Goal: Task Accomplishment & Management: Complete application form

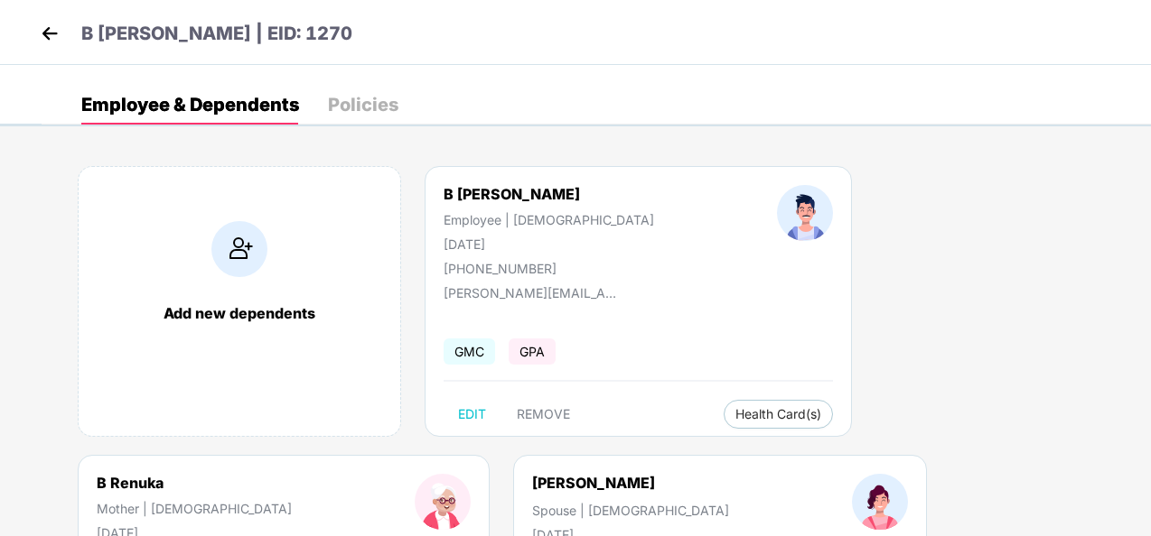
click at [47, 33] on img at bounding box center [49, 33] width 27 height 27
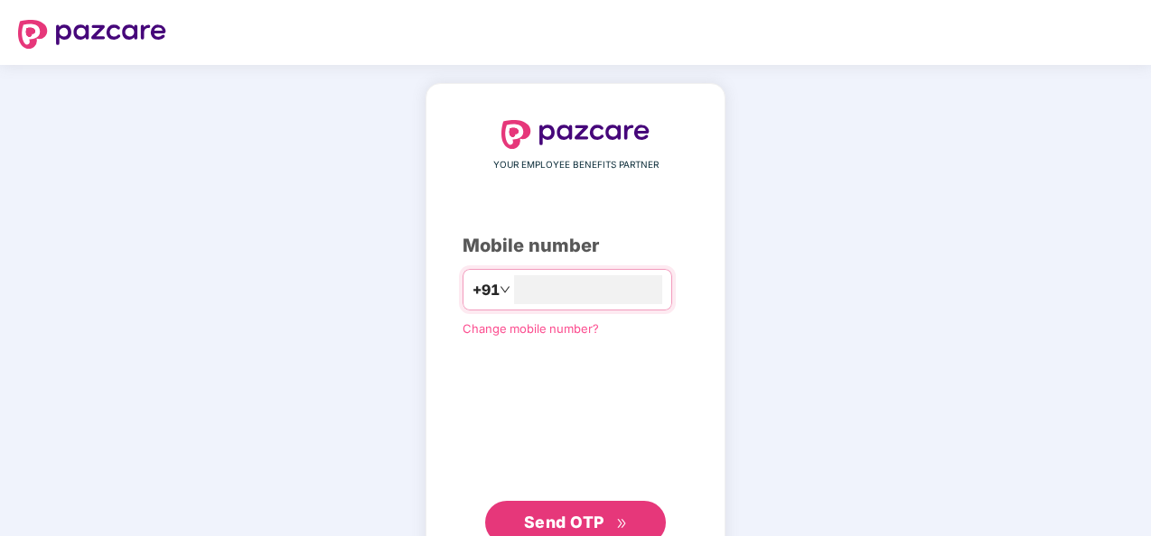
type input "**********"
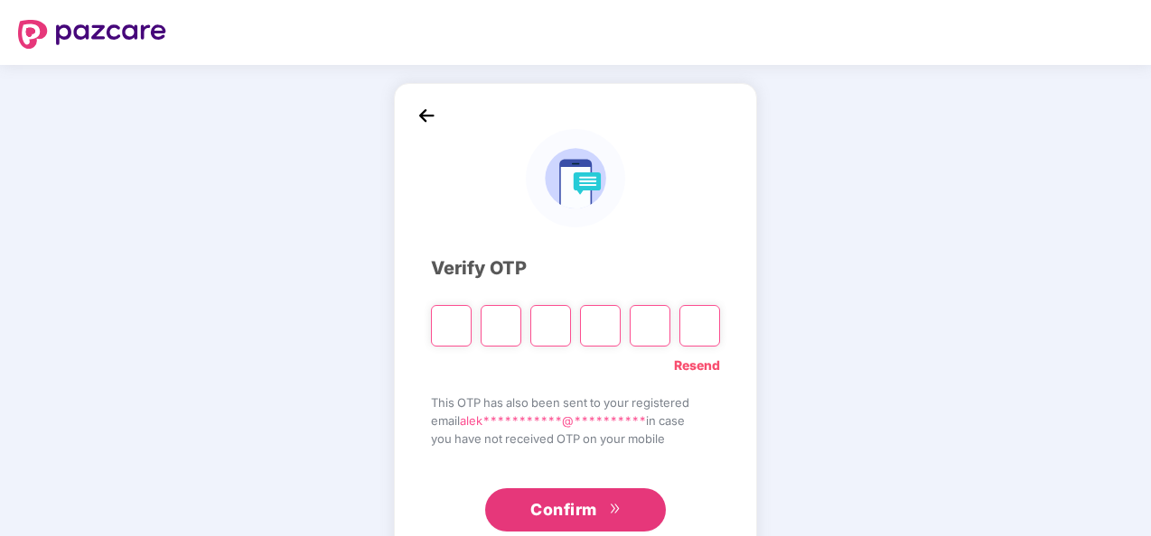
type input "*"
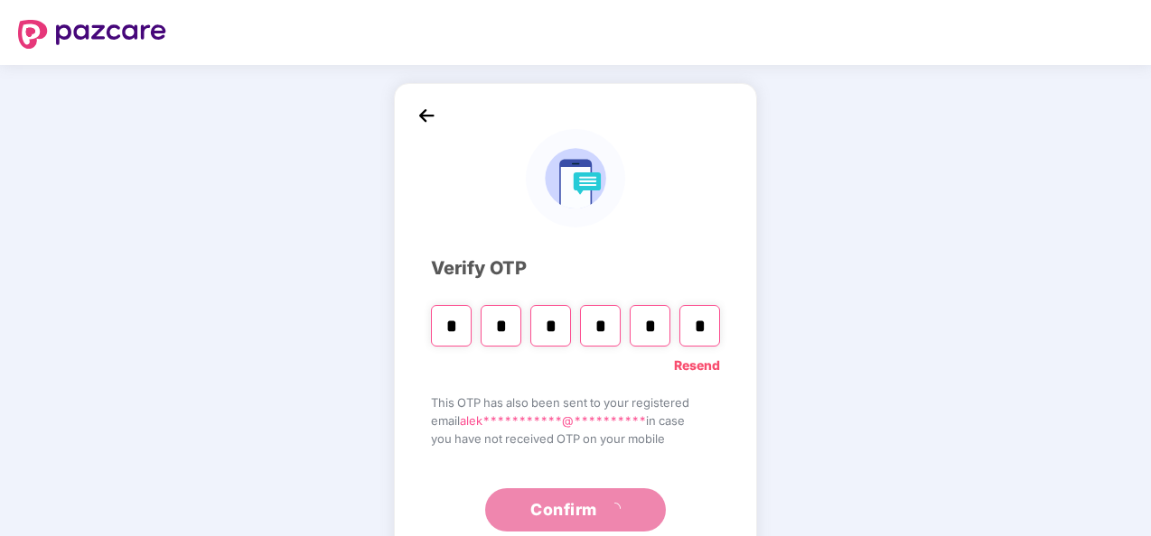
type input "*"
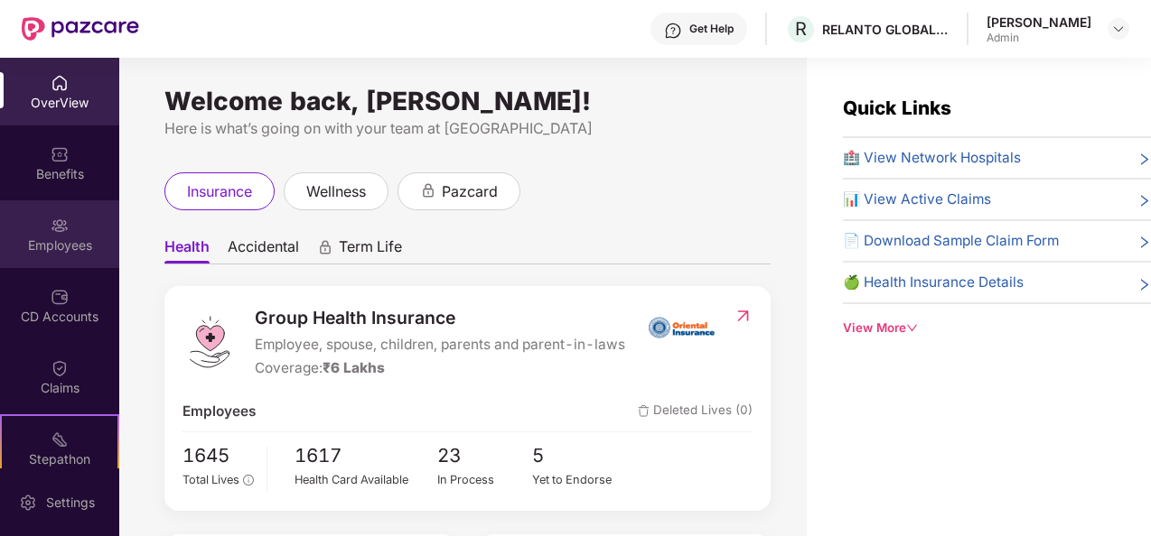
click at [71, 233] on div "Employees" at bounding box center [59, 234] width 119 height 68
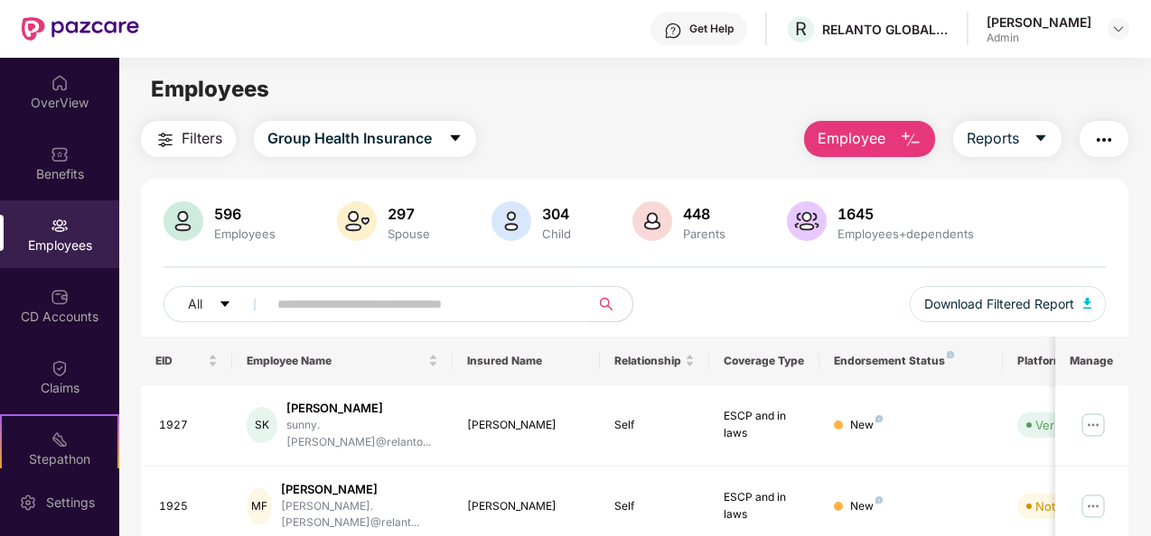
click at [834, 140] on span "Employee" at bounding box center [851, 138] width 68 height 23
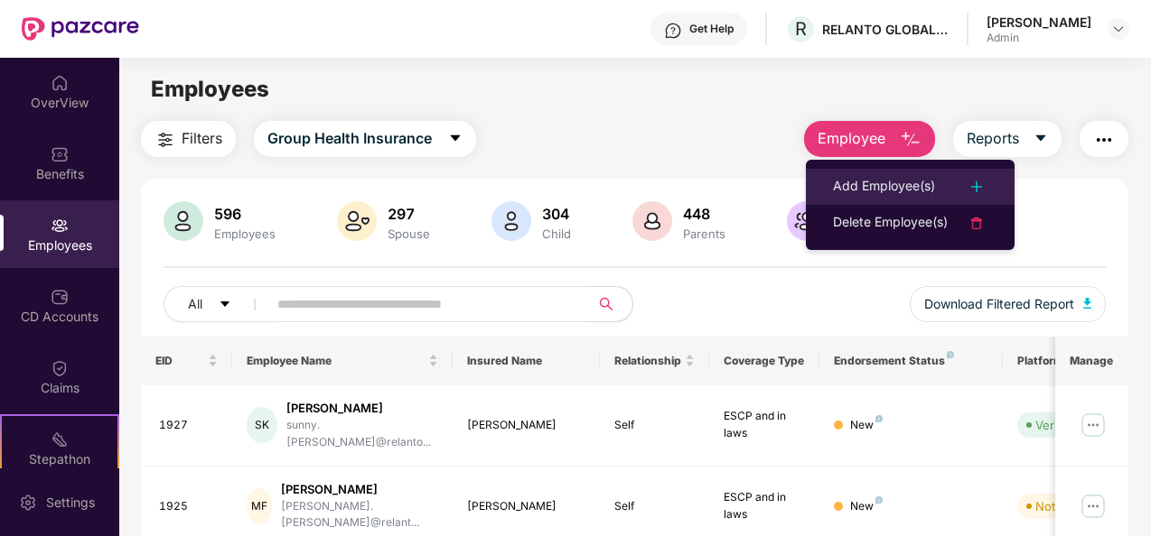
click at [864, 181] on div "Add Employee(s)" at bounding box center [884, 187] width 102 height 22
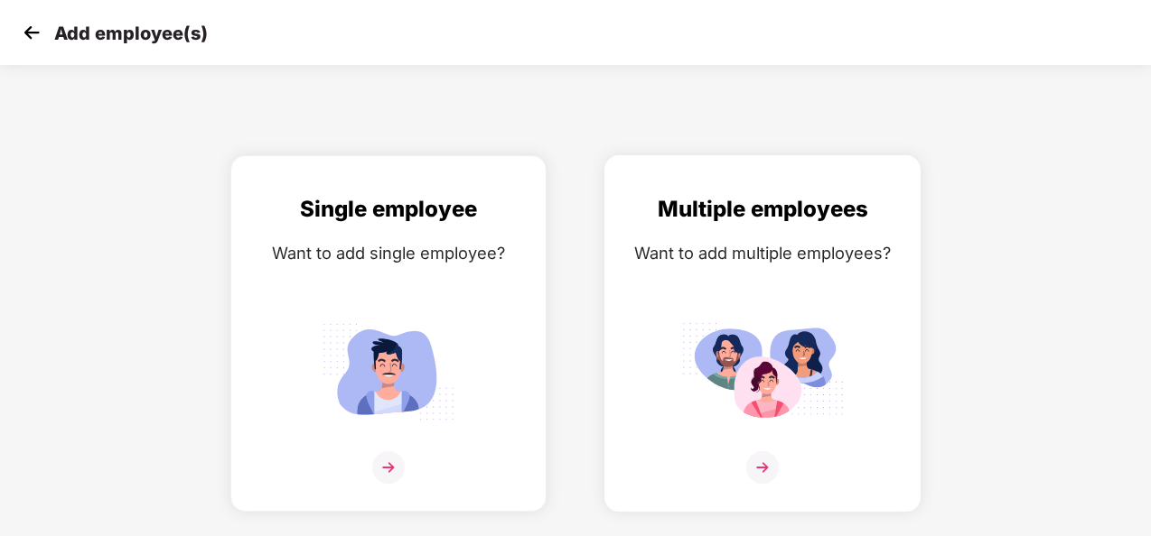
click at [721, 450] on div "Multiple employees Want to add multiple employees?" at bounding box center [762, 349] width 278 height 314
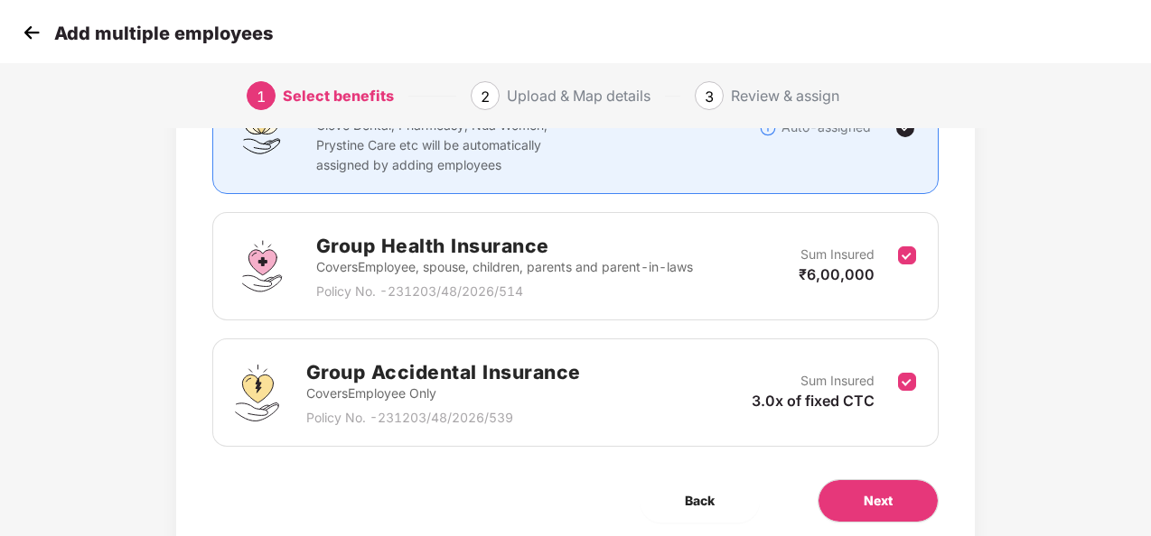
scroll to position [256, 0]
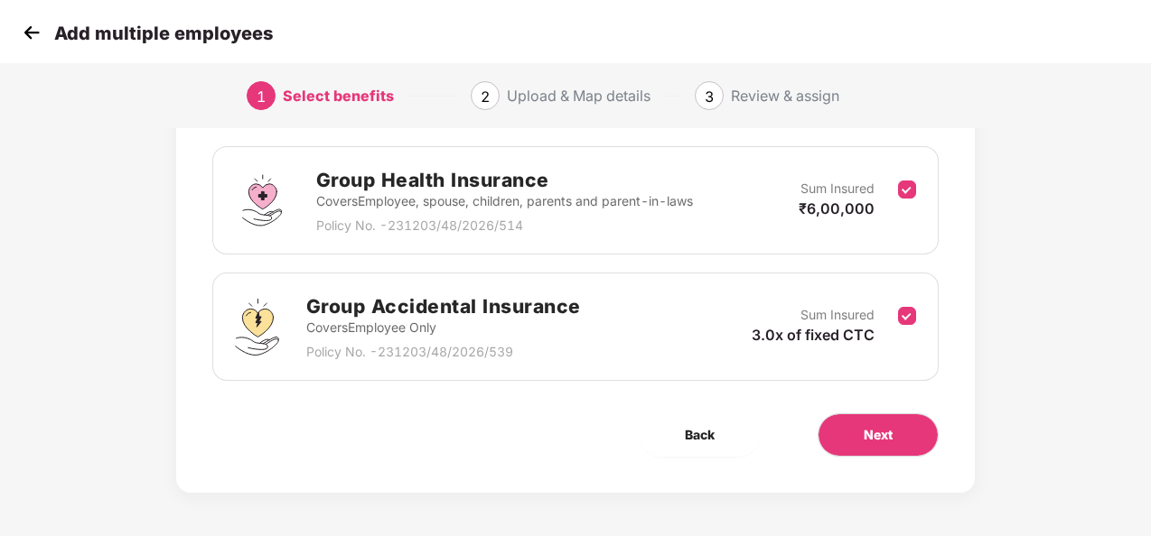
click at [901, 405] on div "Benefits 2 / 2 Selected Affinity Benefits Clove Dental, Pharmeasy, Nua Women, P…" at bounding box center [575, 193] width 799 height 601
click at [898, 415] on button "Next" at bounding box center [877, 435] width 121 height 43
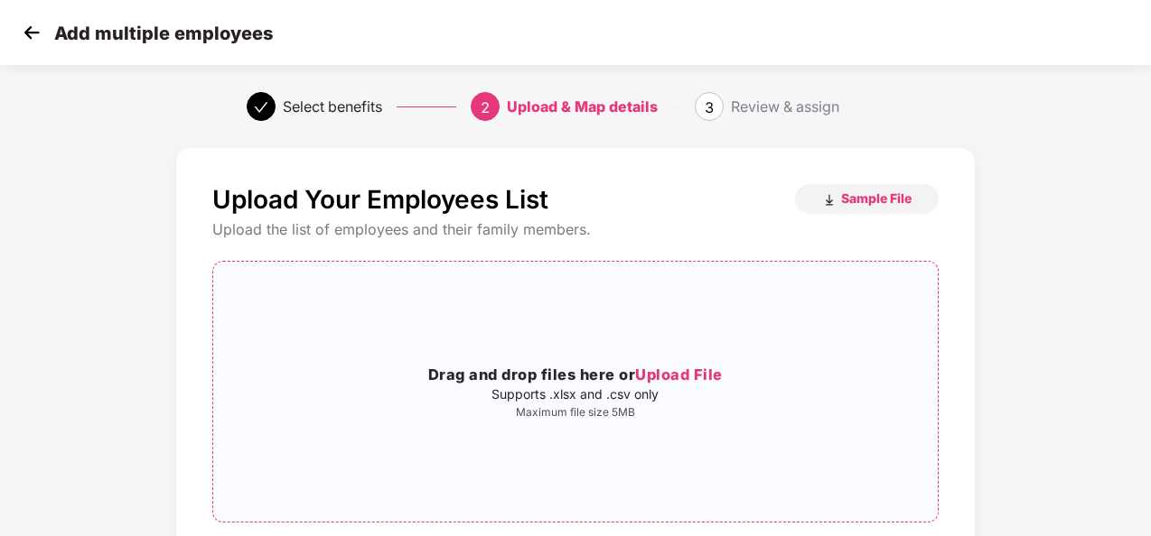
click at [671, 374] on span "Upload File" at bounding box center [679, 375] width 88 height 18
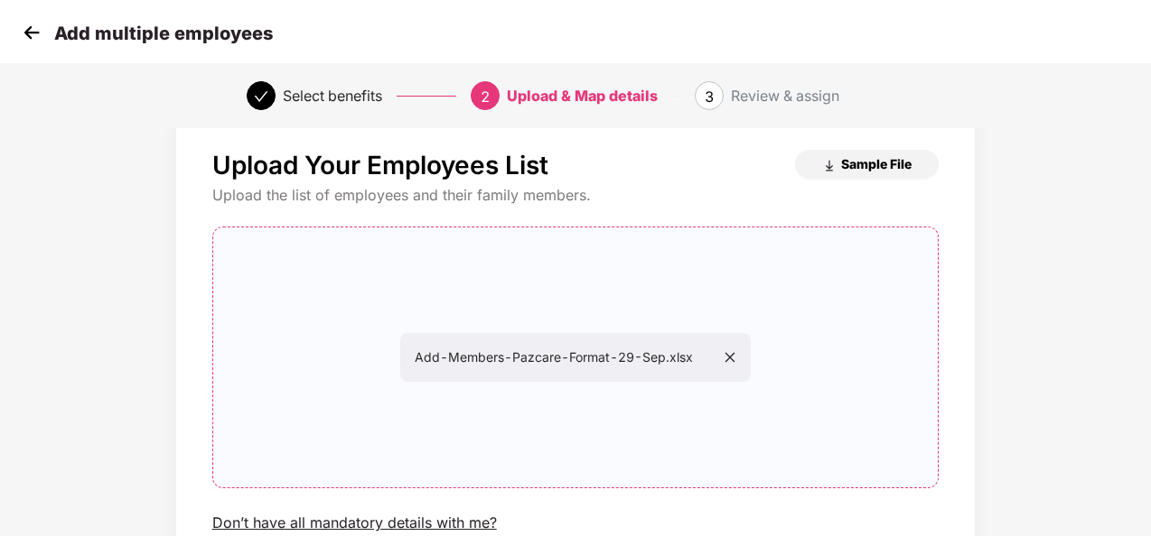
scroll to position [189, 0]
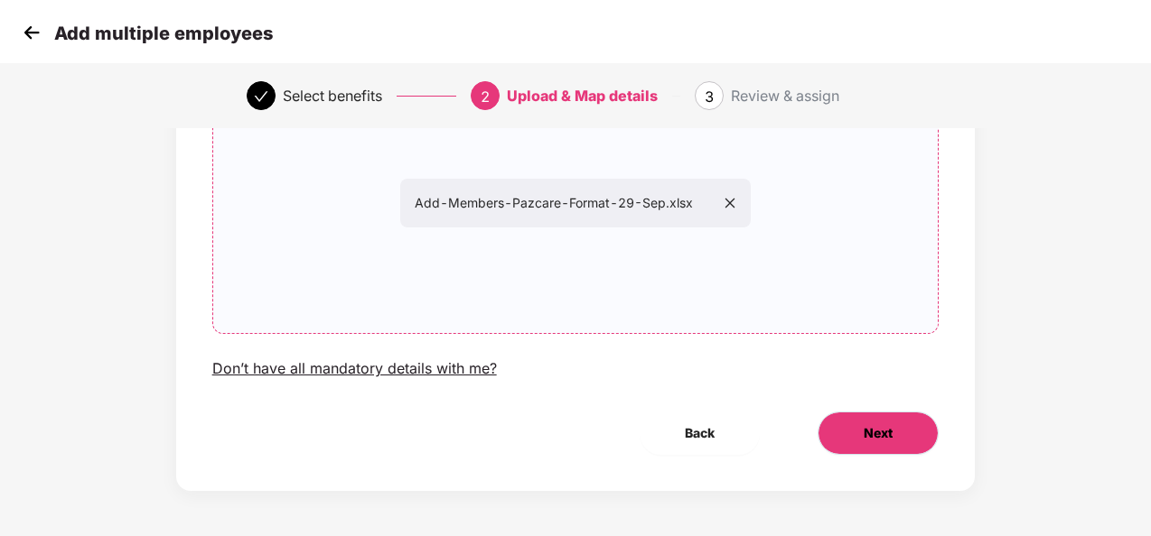
click at [909, 422] on button "Next" at bounding box center [877, 433] width 121 height 43
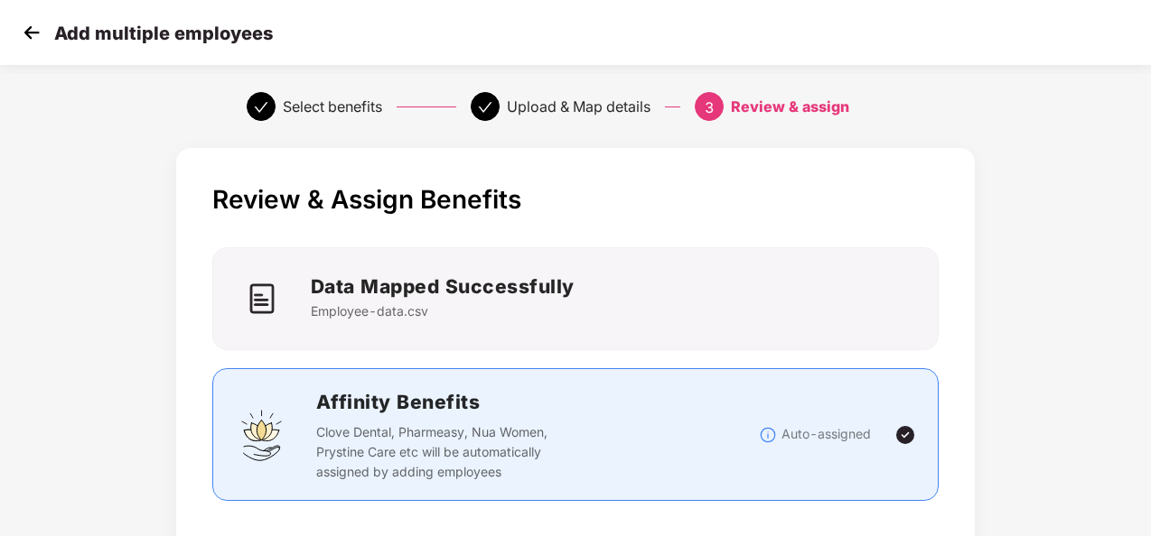
scroll to position [614, 0]
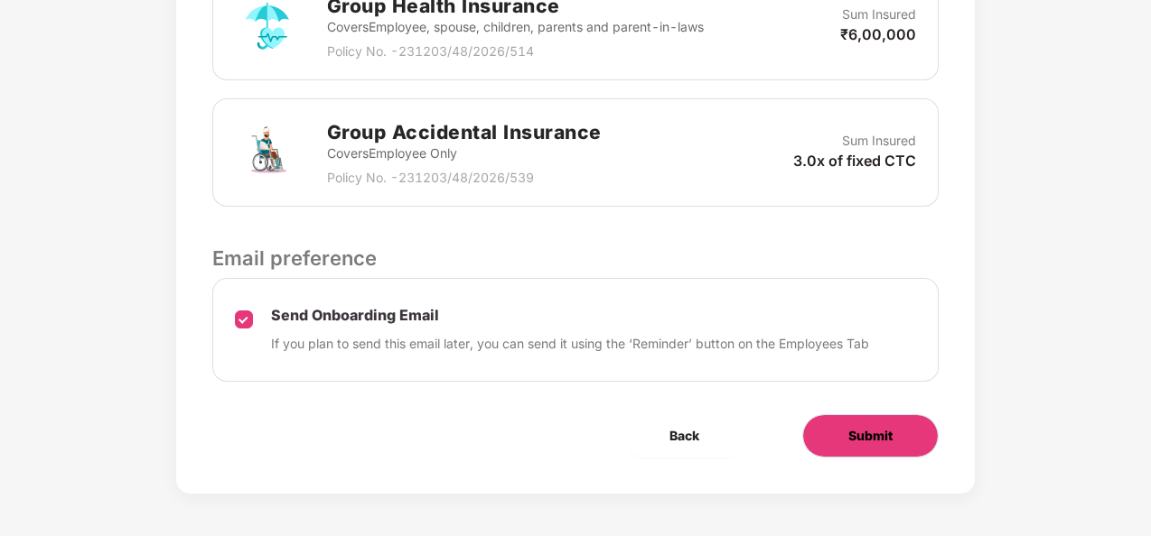
click at [901, 444] on button "Submit" at bounding box center [870, 436] width 136 height 43
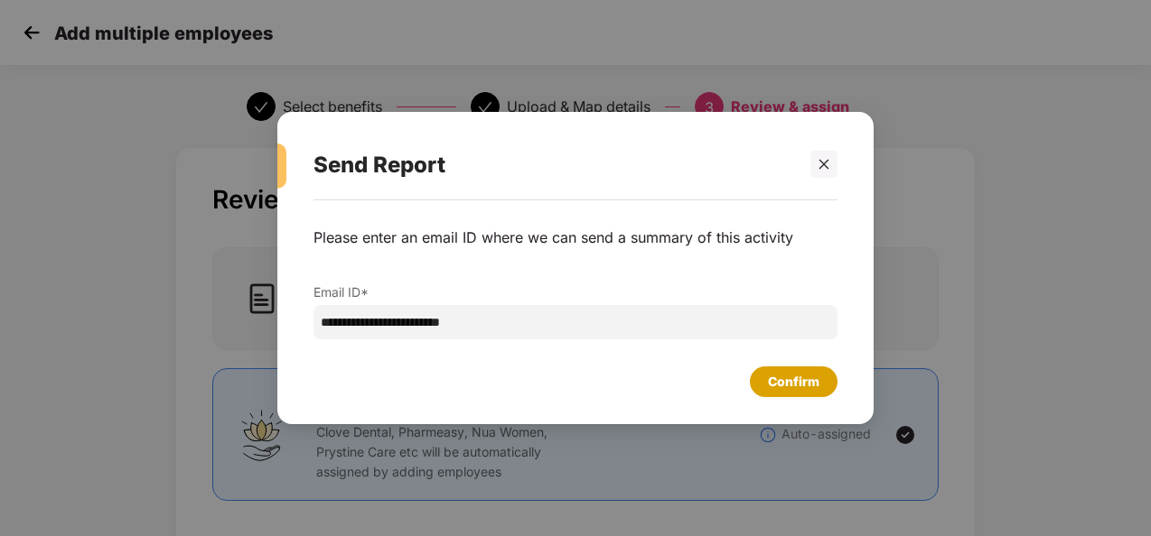
click at [800, 381] on div "Confirm" at bounding box center [793, 382] width 51 height 20
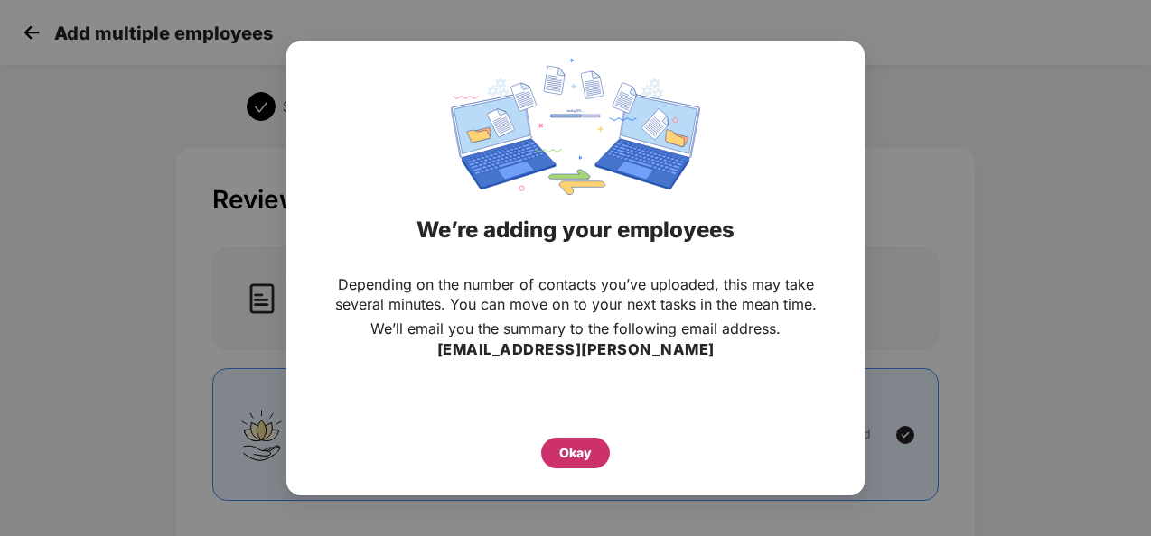
click at [580, 446] on div "Okay" at bounding box center [575, 453] width 33 height 20
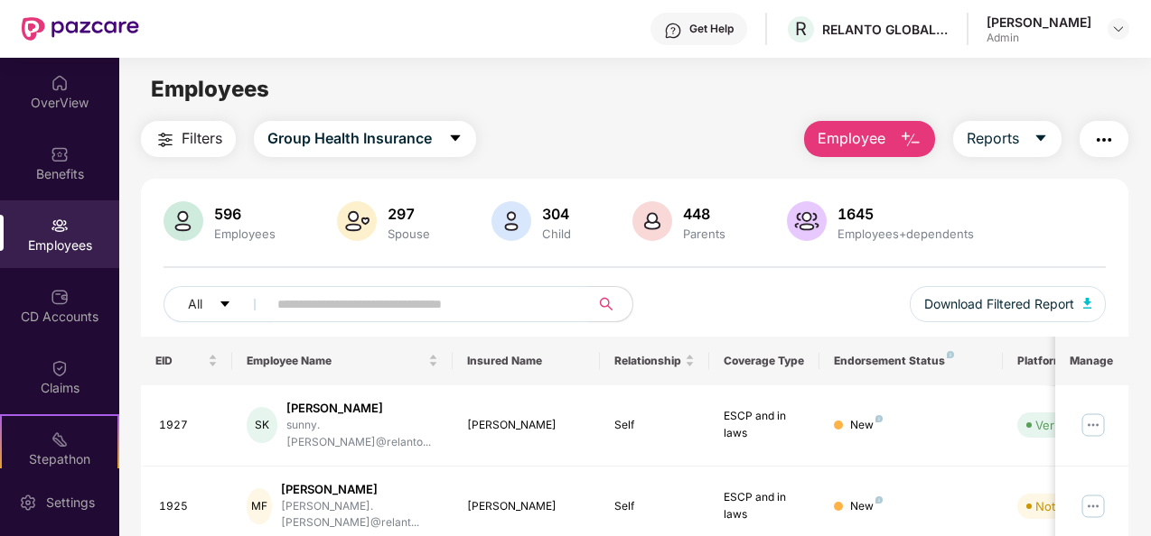
click at [854, 136] on span "Employee" at bounding box center [851, 138] width 68 height 23
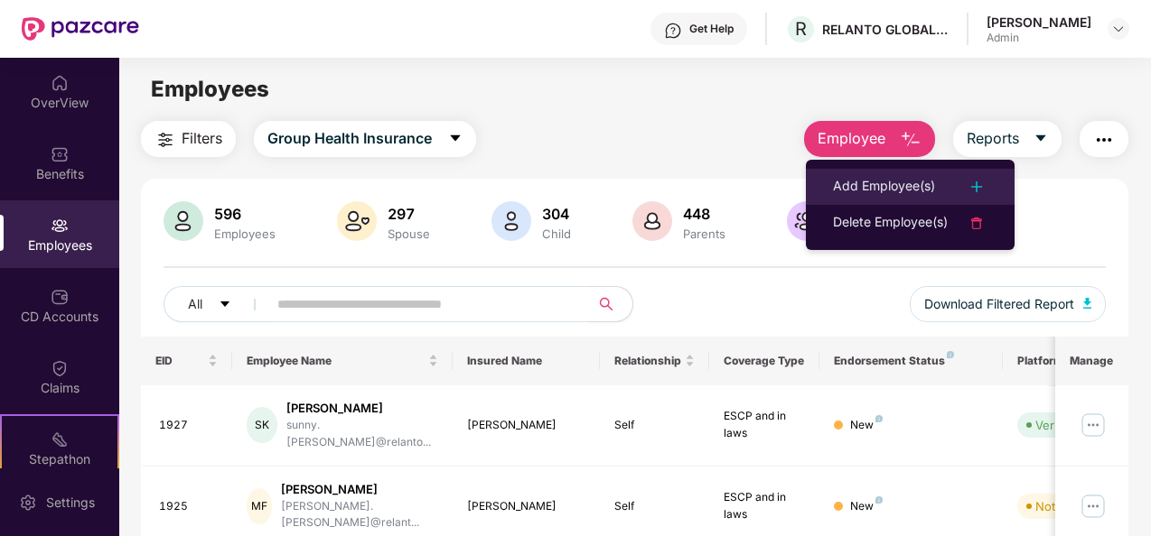
click at [852, 176] on div "Add Employee(s)" at bounding box center [884, 187] width 102 height 22
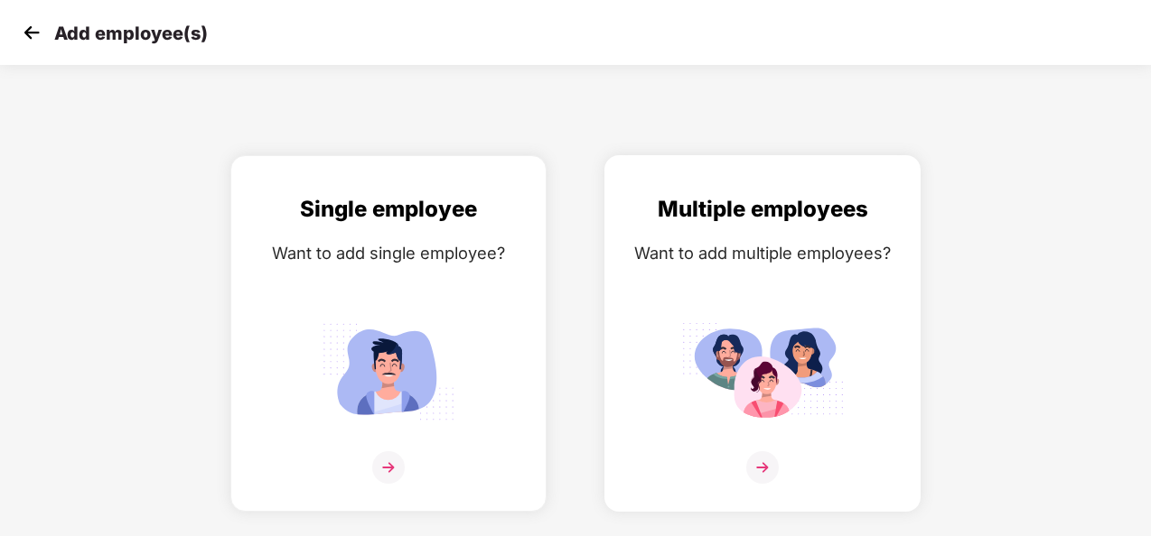
click at [732, 393] on img at bounding box center [762, 371] width 163 height 113
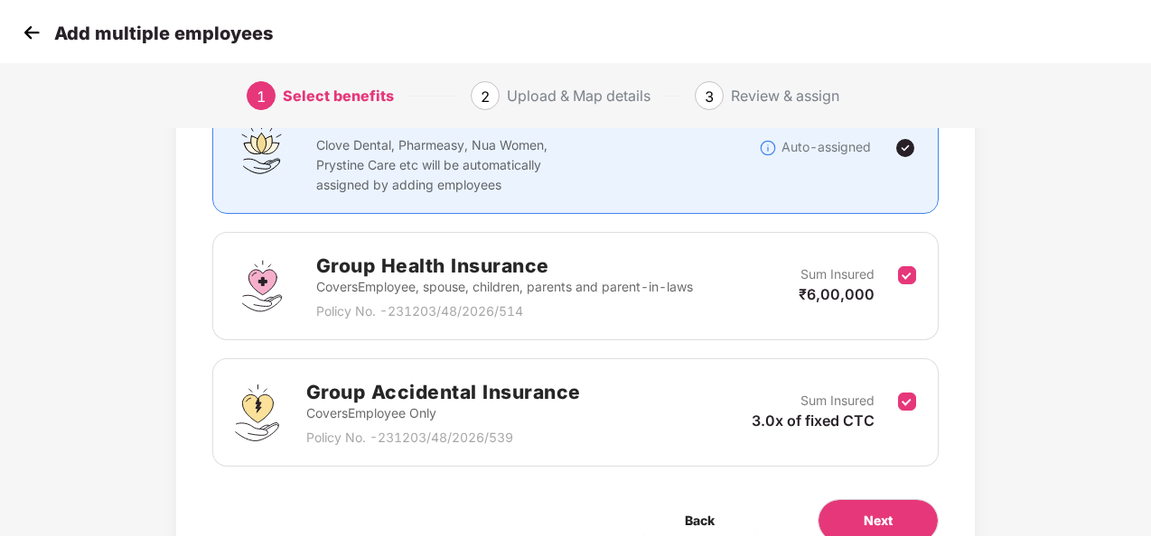
scroll to position [256, 0]
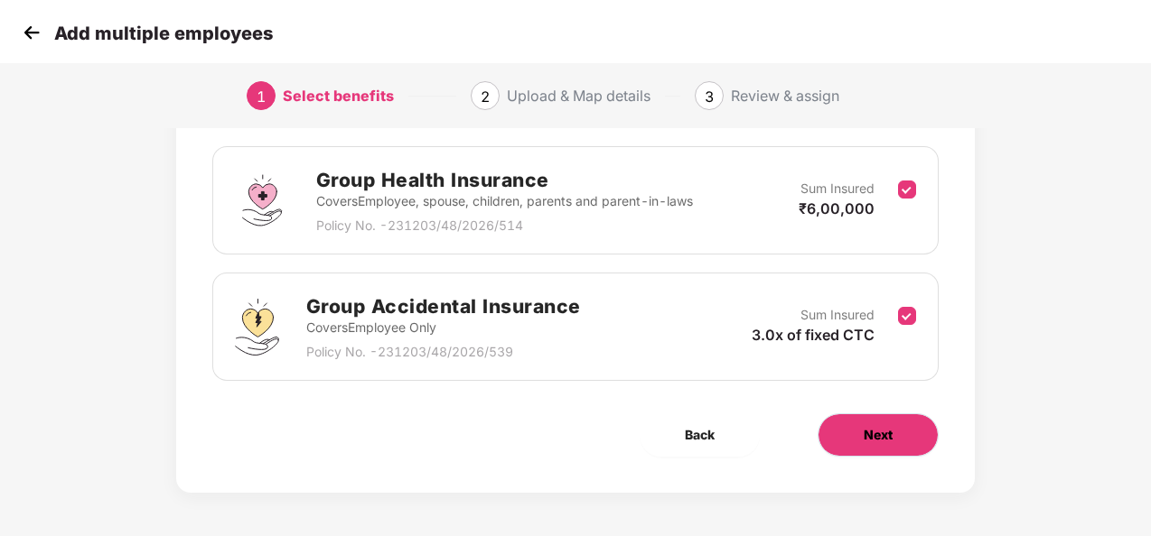
click at [865, 414] on button "Next" at bounding box center [877, 435] width 121 height 43
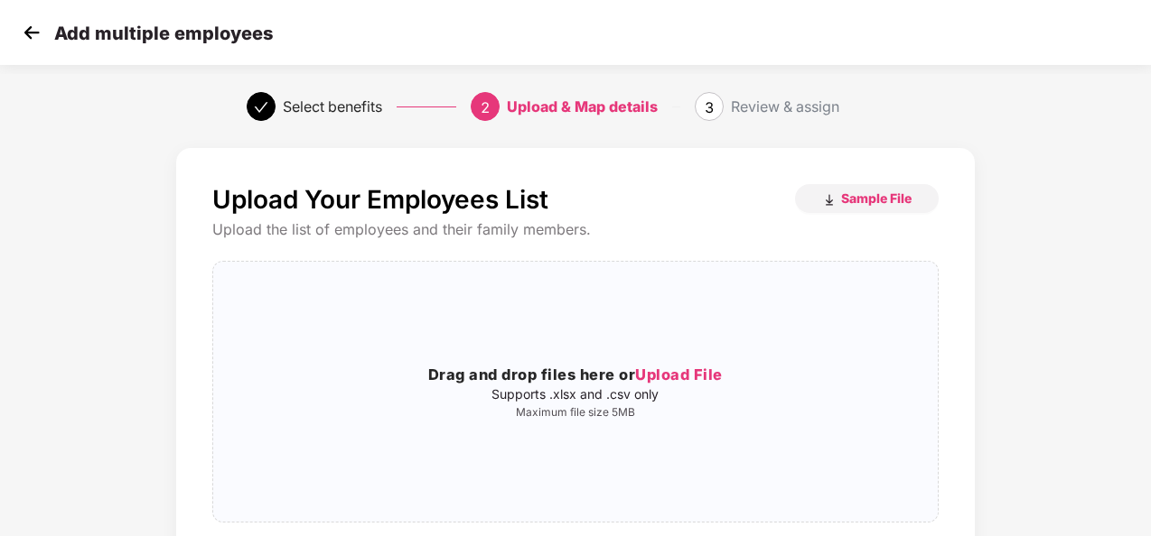
click at [867, 213] on div "Upload Your Employees List Sample File" at bounding box center [575, 199] width 727 height 31
click at [869, 202] on span "Sample File" at bounding box center [876, 198] width 70 height 17
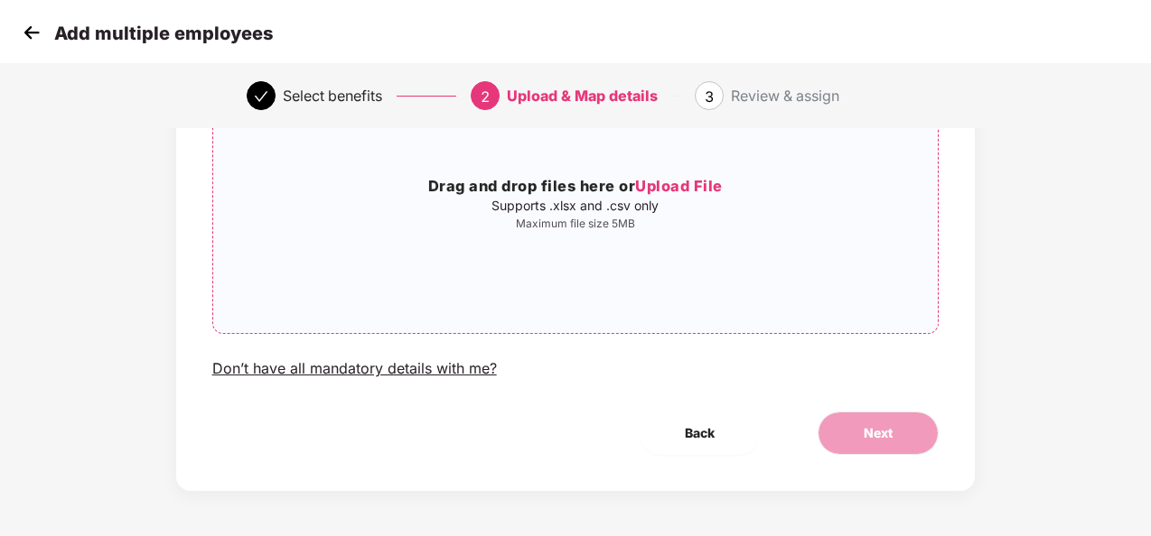
click at [526, 312] on div "Drag and drop files here or Upload File Supports .xlsx and .csv only Maximum fi…" at bounding box center [575, 203] width 725 height 231
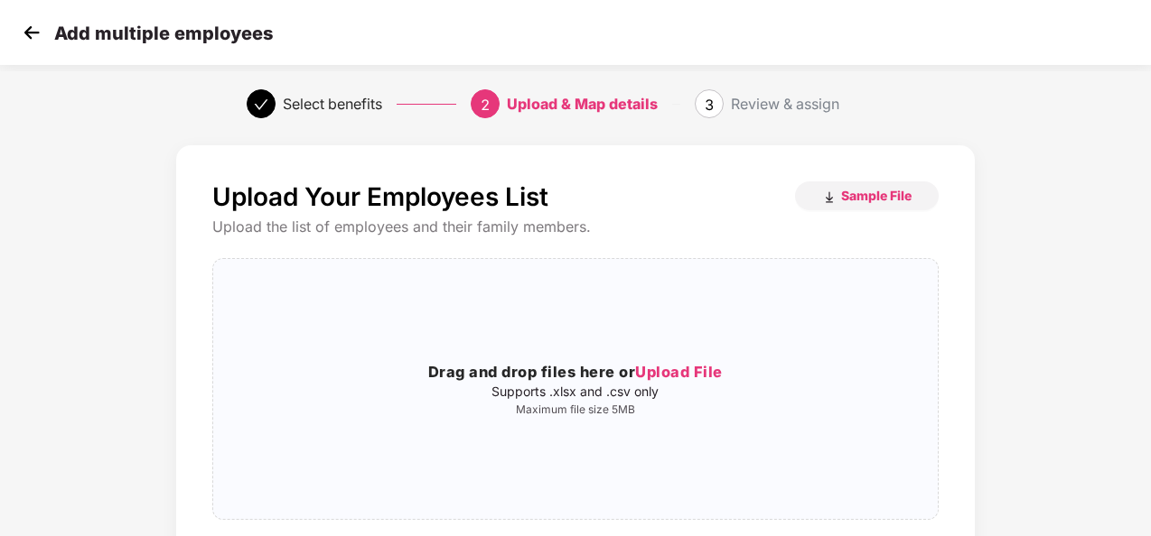
scroll to position [0, 0]
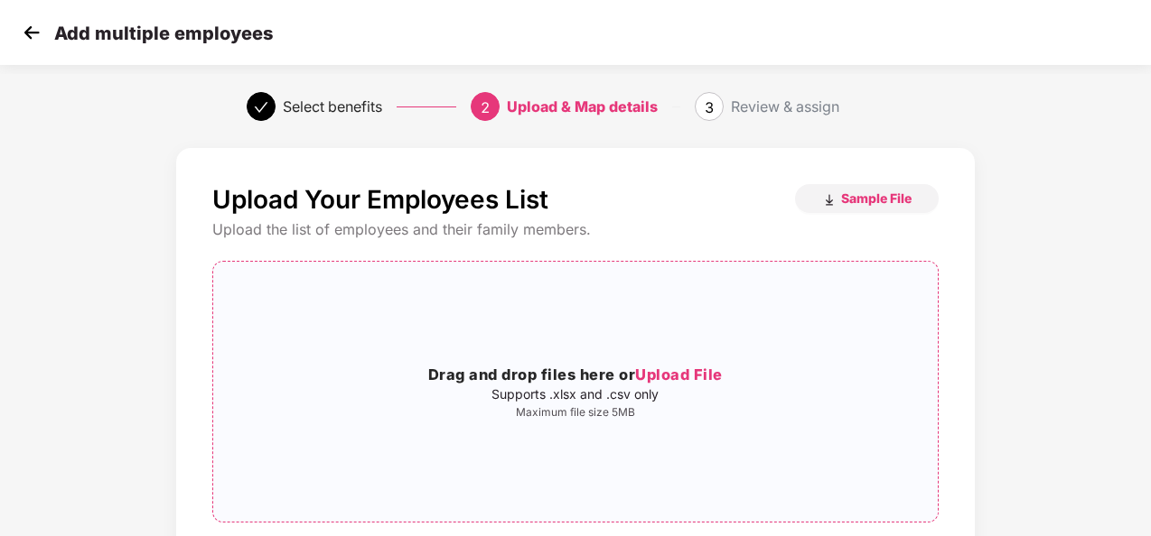
click at [674, 373] on span "Upload File" at bounding box center [679, 375] width 88 height 18
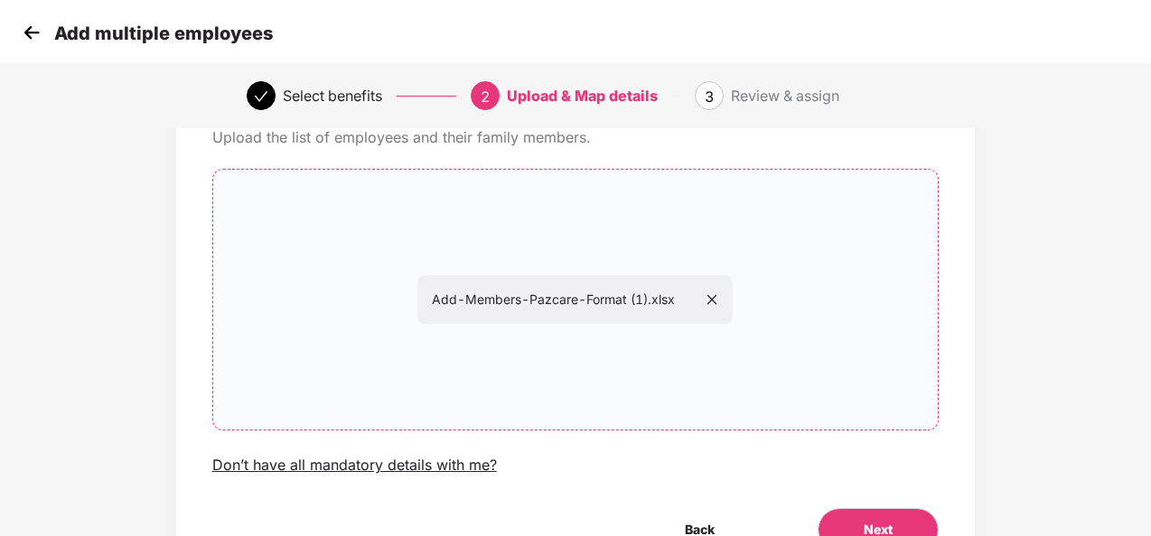
scroll to position [189, 0]
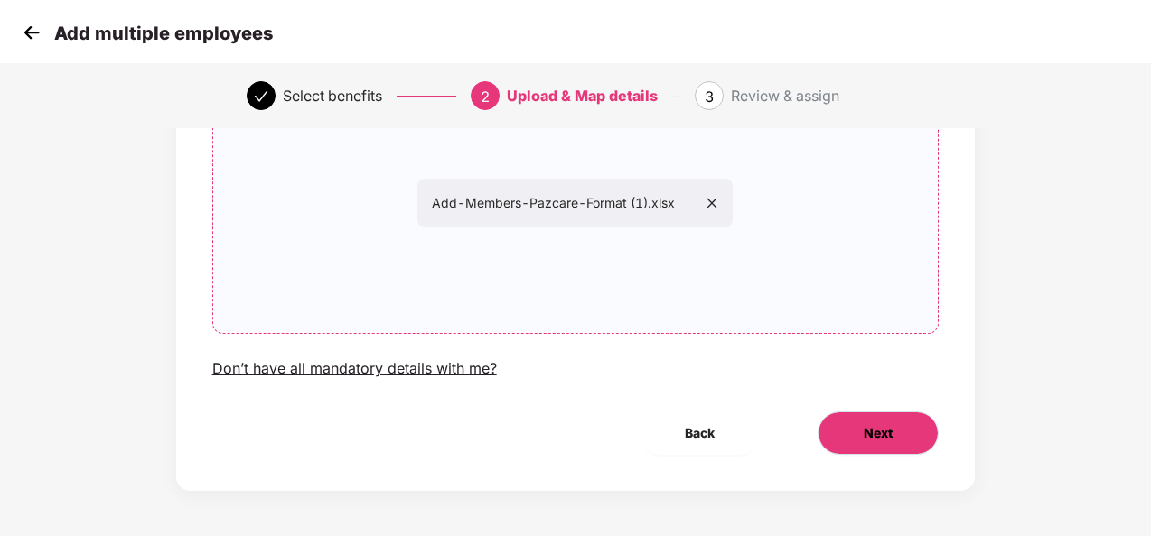
click at [877, 429] on span "Next" at bounding box center [877, 434] width 29 height 20
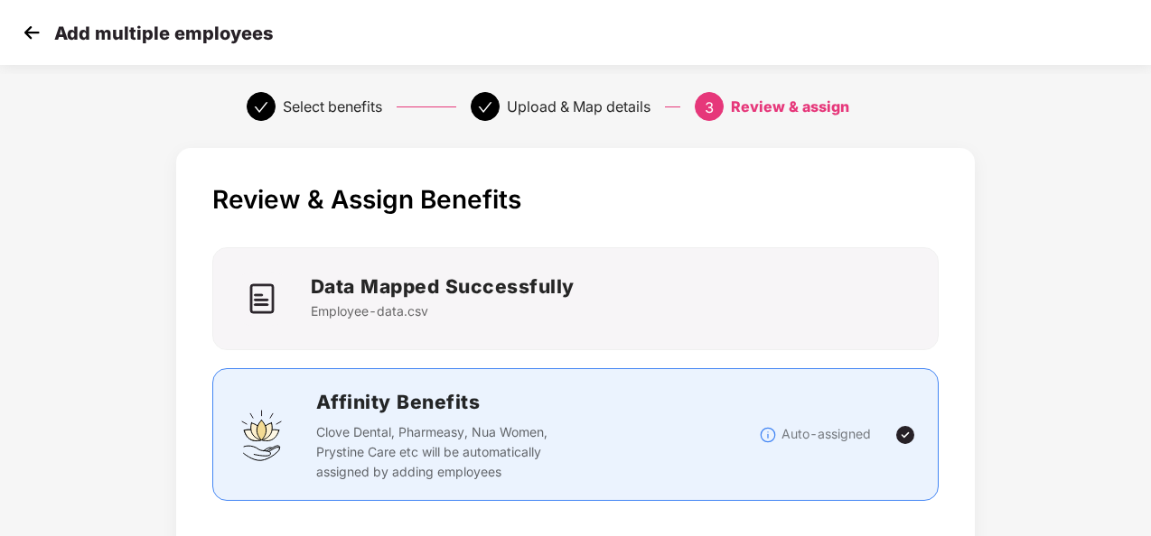
scroll to position [542, 0]
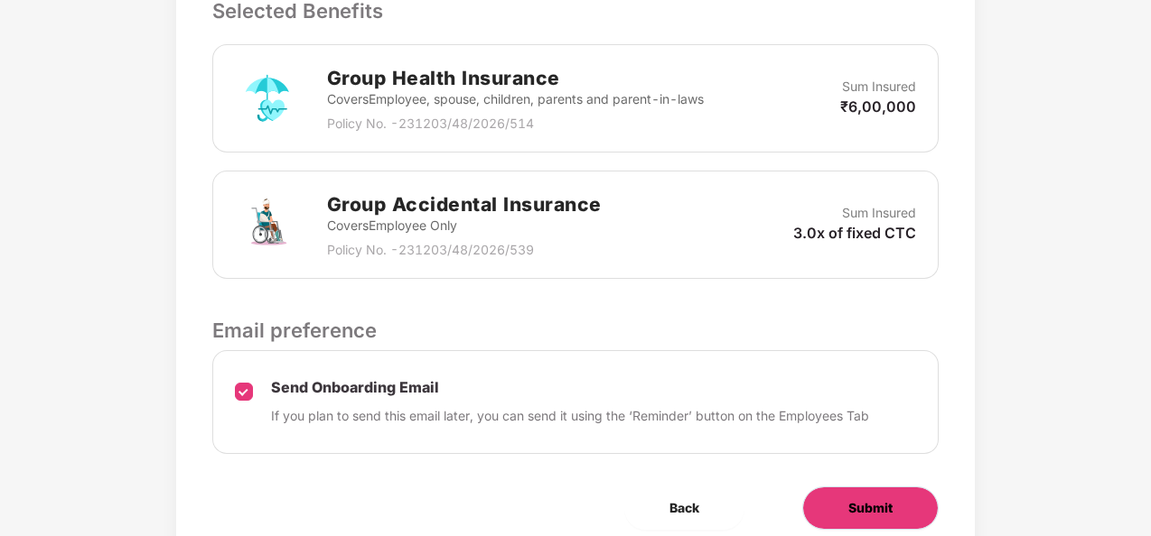
click at [877, 499] on span "Submit" at bounding box center [870, 509] width 44 height 20
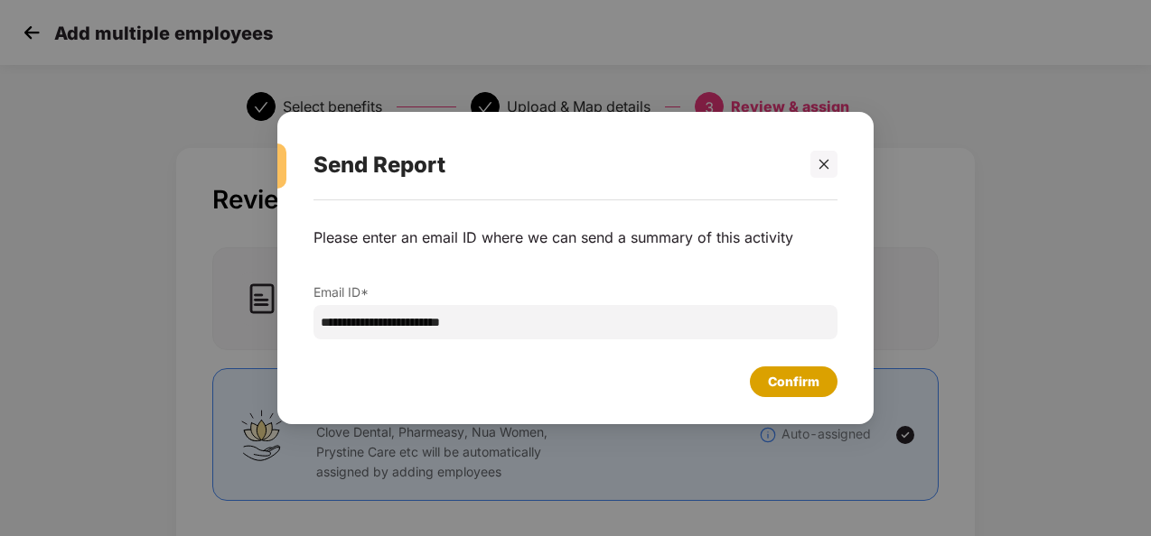
click at [795, 377] on div "Confirm" at bounding box center [793, 382] width 51 height 20
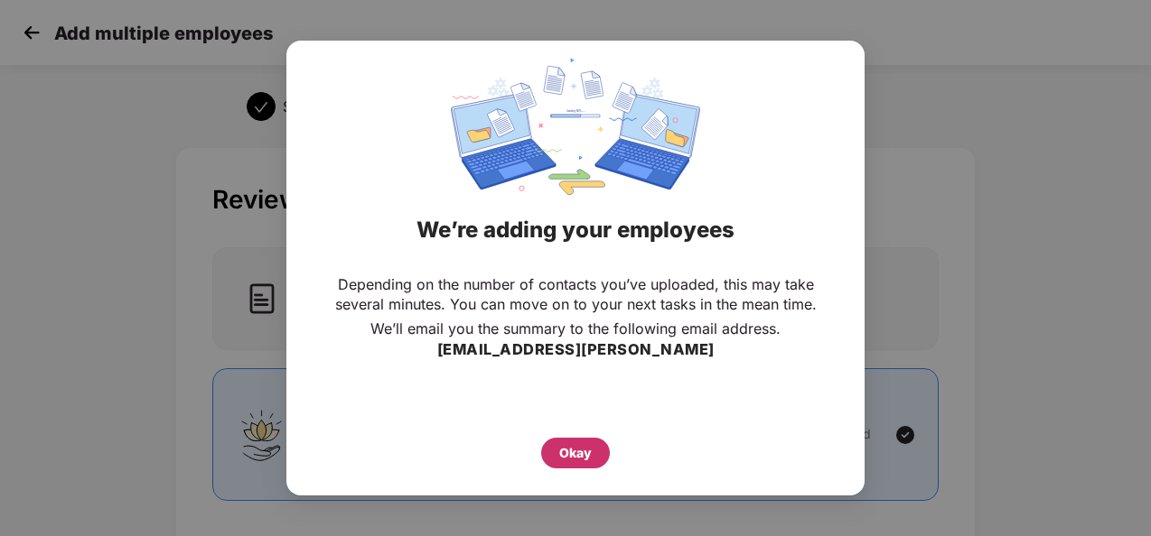
click at [578, 447] on div "Okay" at bounding box center [575, 453] width 33 height 20
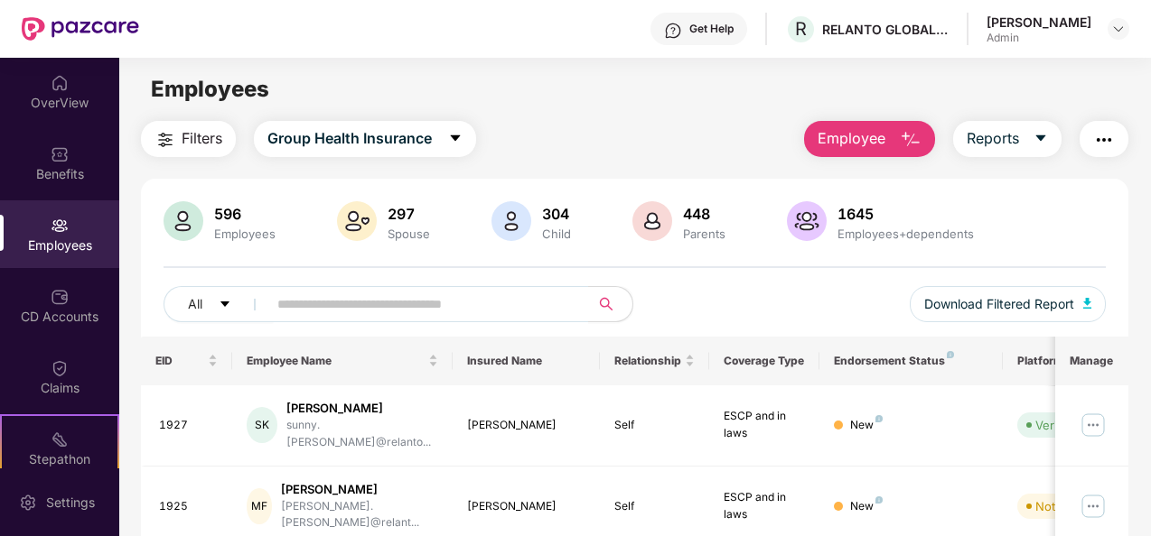
click at [863, 141] on span "Employee" at bounding box center [851, 138] width 68 height 23
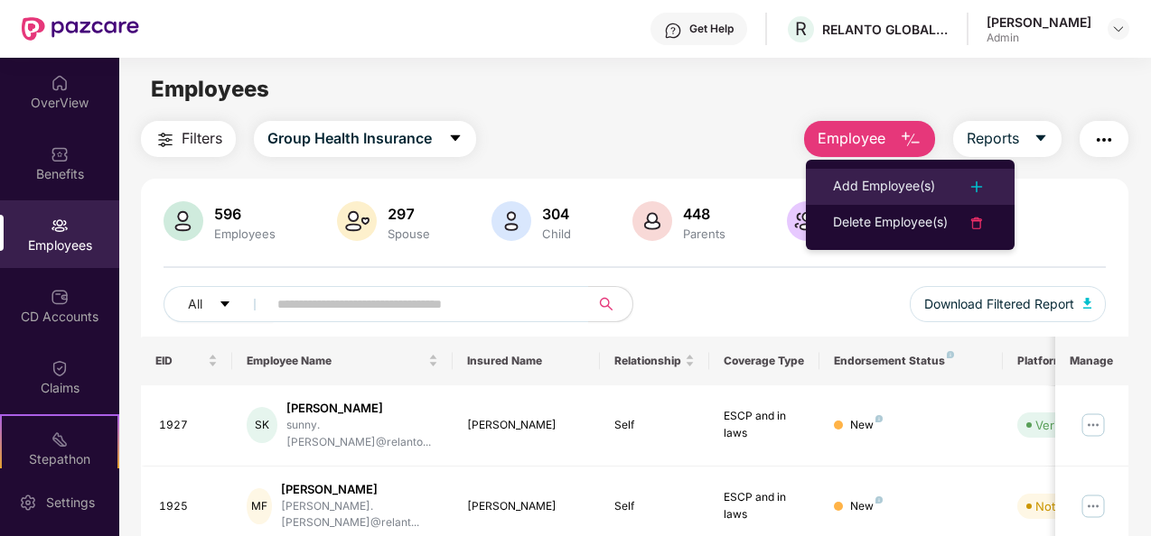
click at [847, 191] on div "Add Employee(s)" at bounding box center [884, 187] width 102 height 22
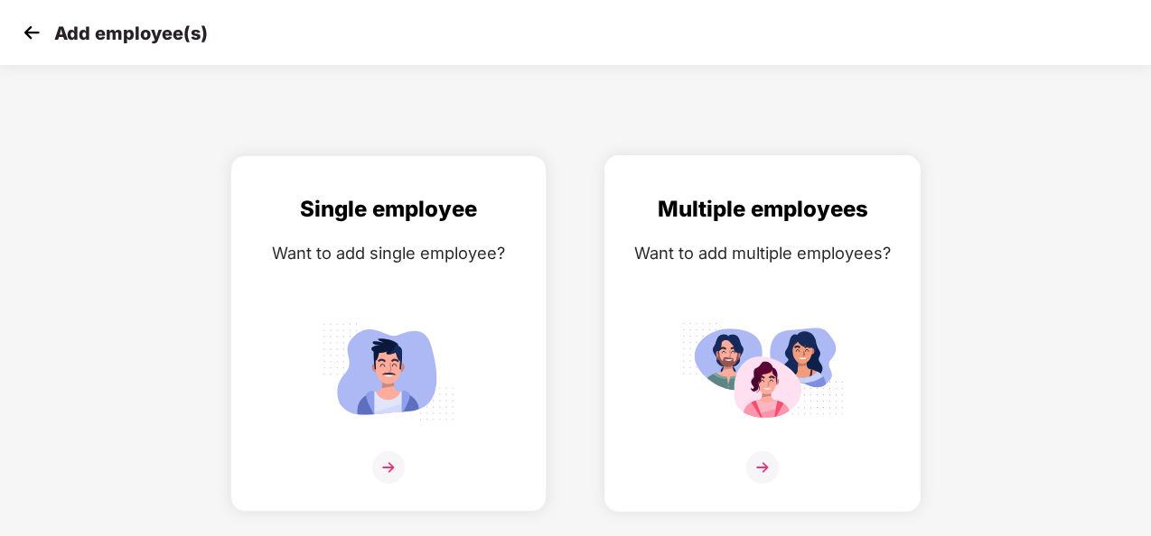
click at [760, 284] on div "Multiple employees Want to add multiple employees?" at bounding box center [762, 349] width 278 height 314
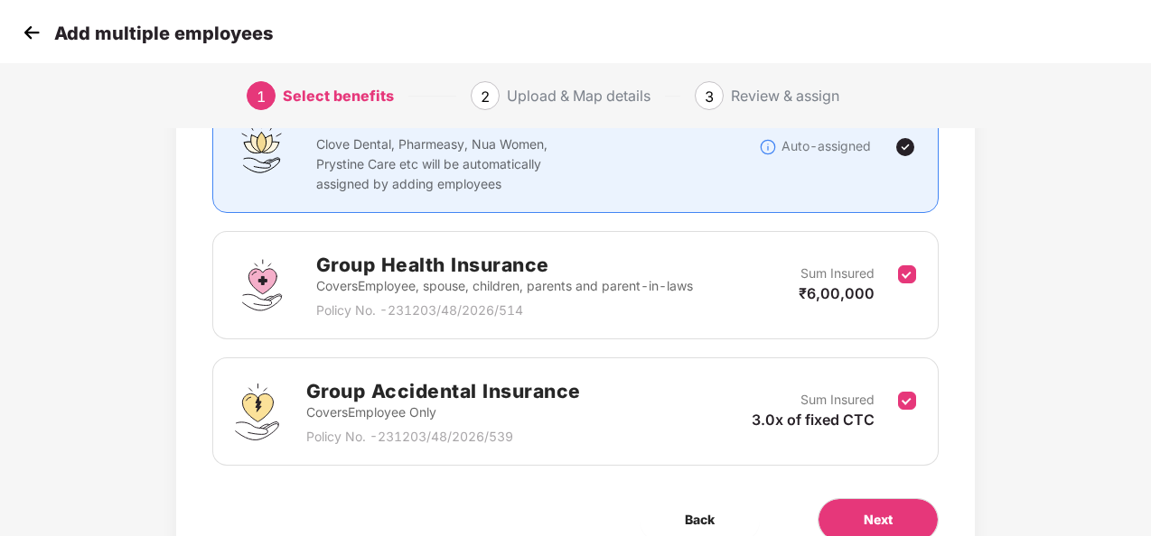
scroll to position [256, 0]
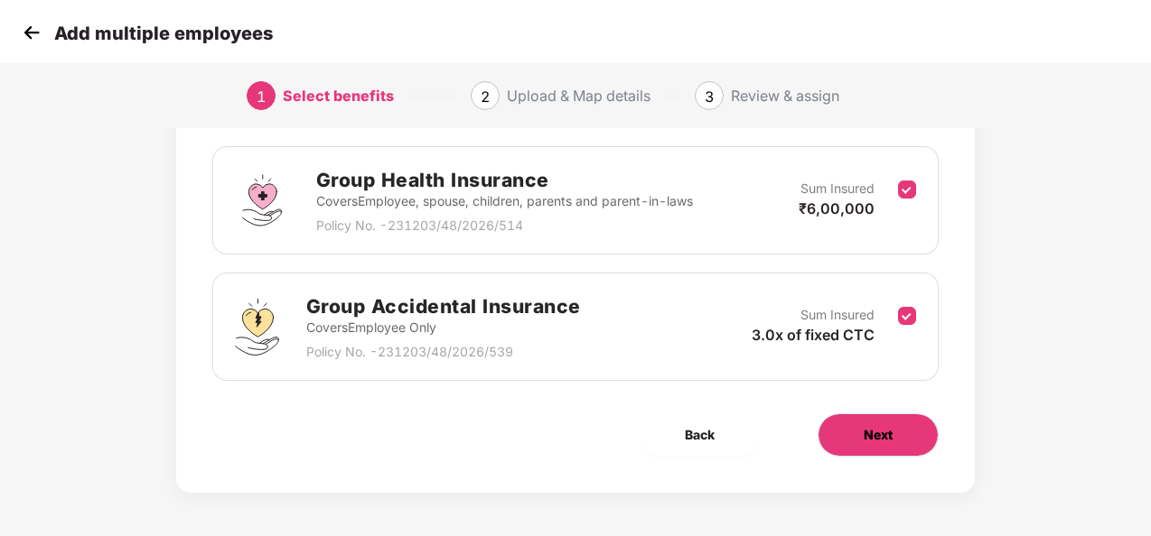
click at [855, 427] on button "Next" at bounding box center [877, 435] width 121 height 43
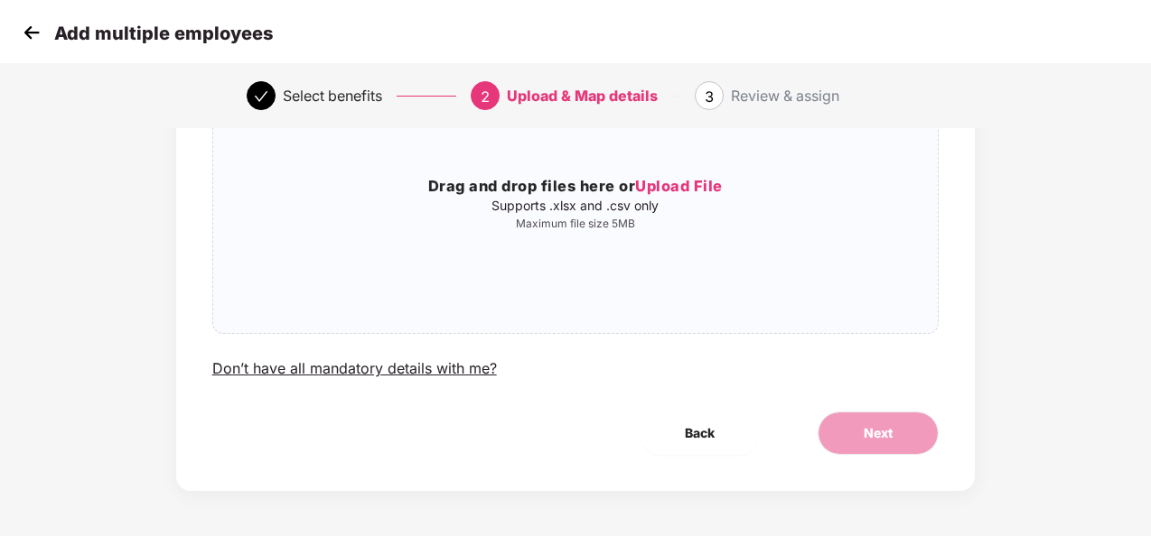
scroll to position [0, 0]
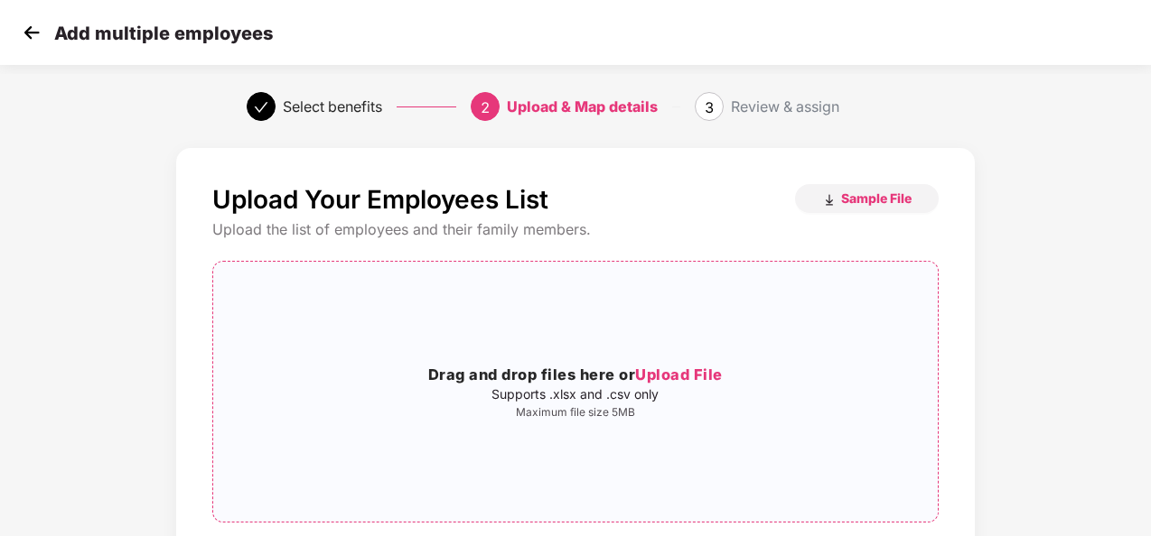
click at [697, 379] on span "Upload File" at bounding box center [679, 375] width 88 height 18
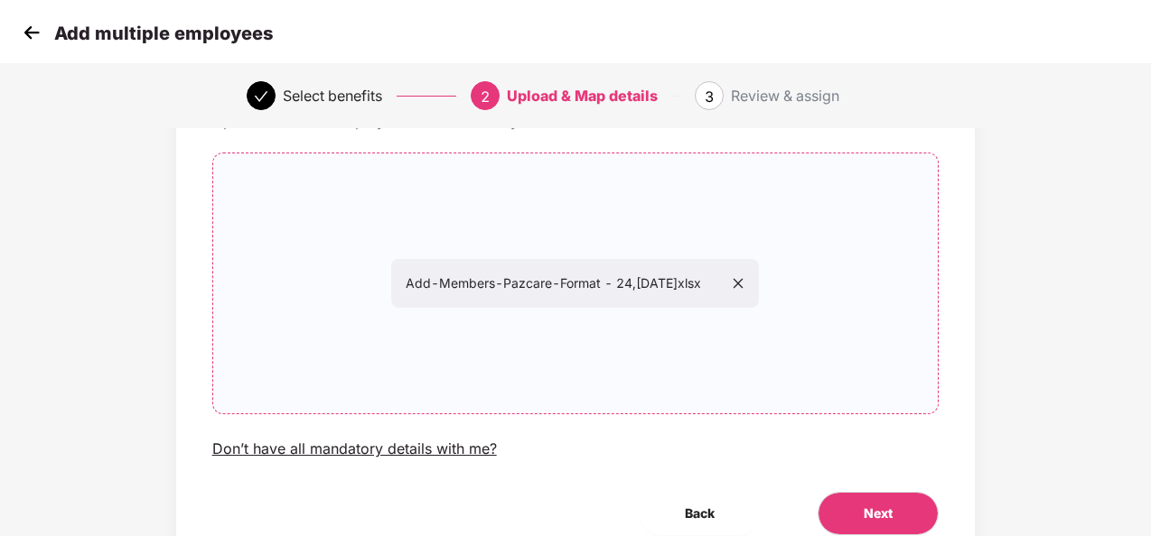
scroll to position [189, 0]
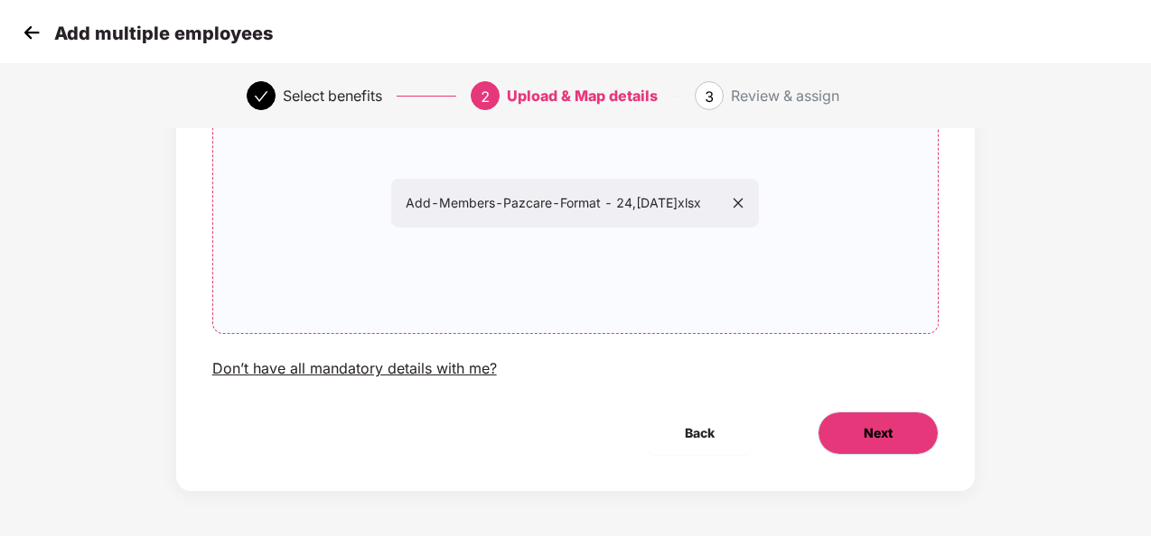
click at [912, 426] on button "Next" at bounding box center [877, 433] width 121 height 43
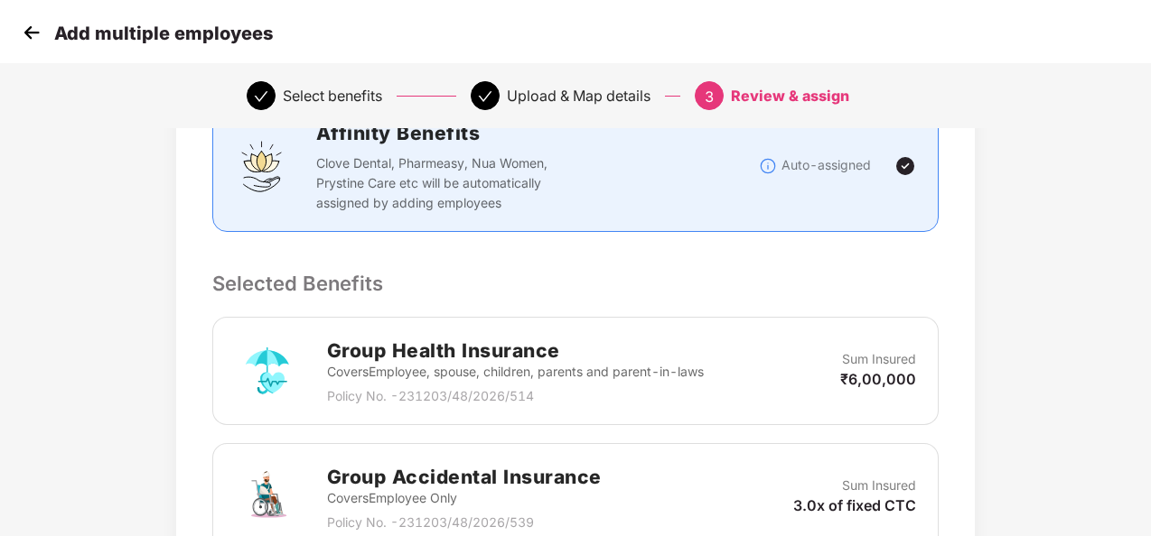
scroll to position [614, 0]
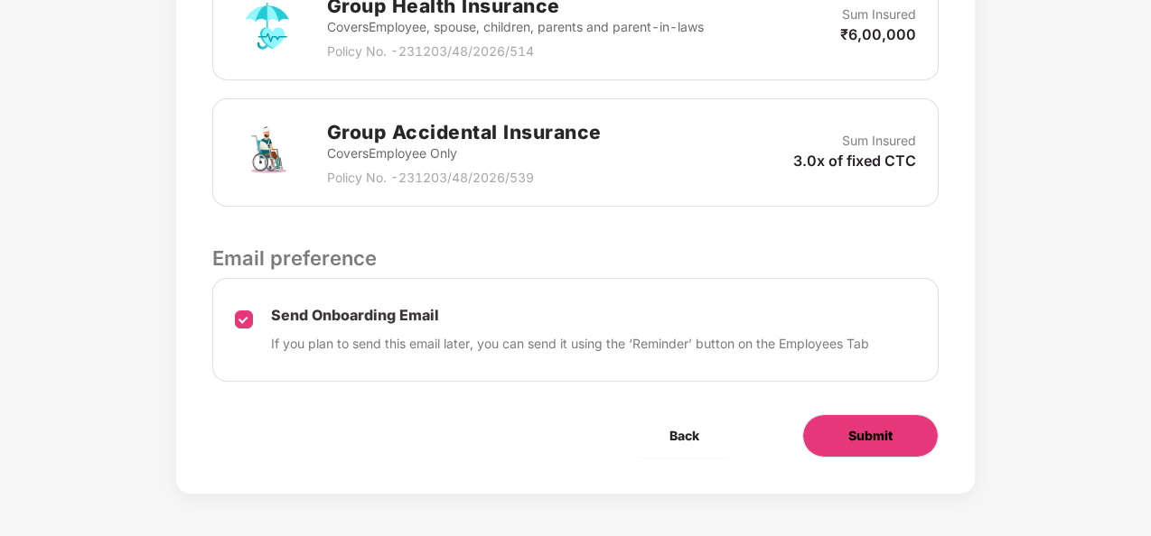
click at [907, 426] on button "Submit" at bounding box center [870, 436] width 136 height 43
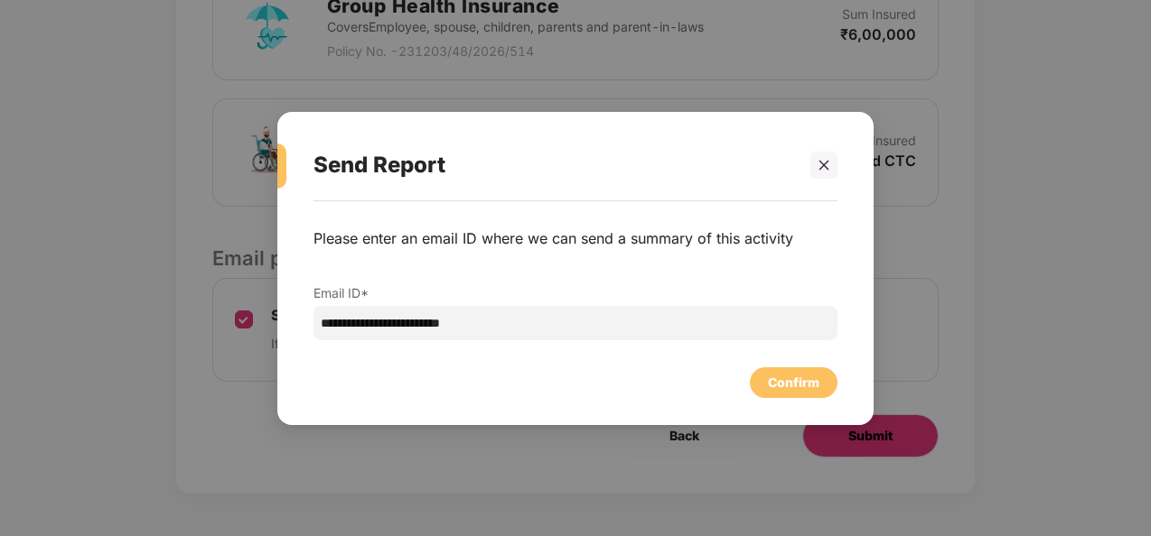
scroll to position [0, 0]
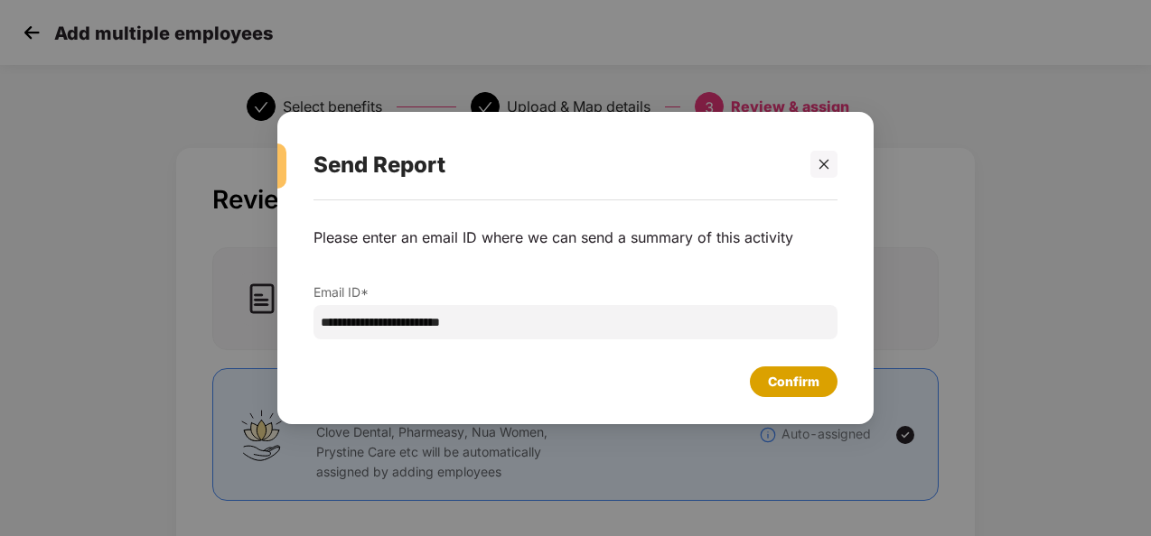
click at [799, 381] on div "Confirm" at bounding box center [793, 382] width 51 height 20
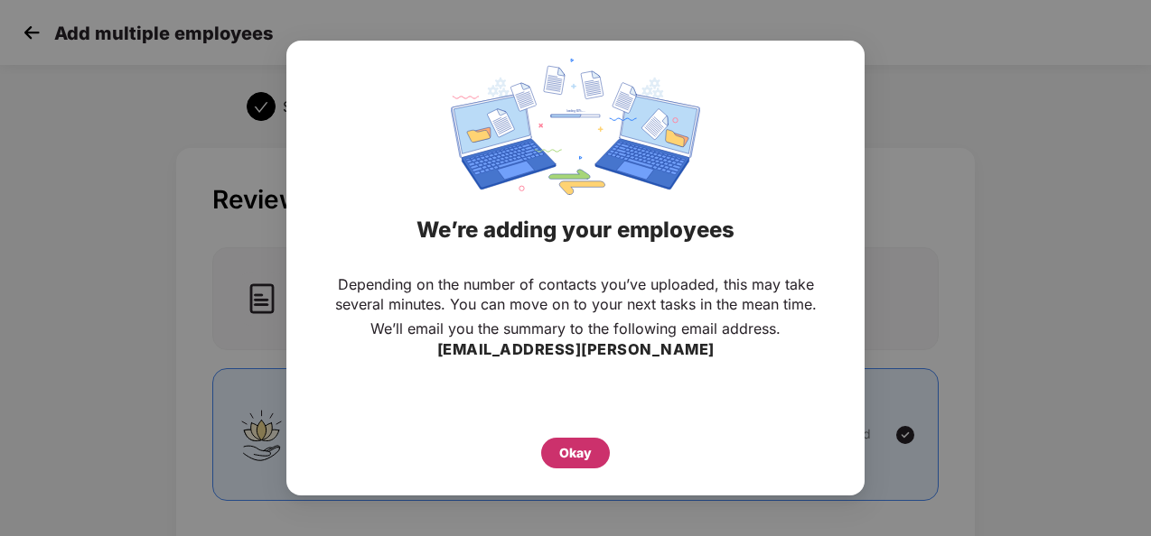
click at [600, 452] on div "Okay" at bounding box center [575, 453] width 69 height 31
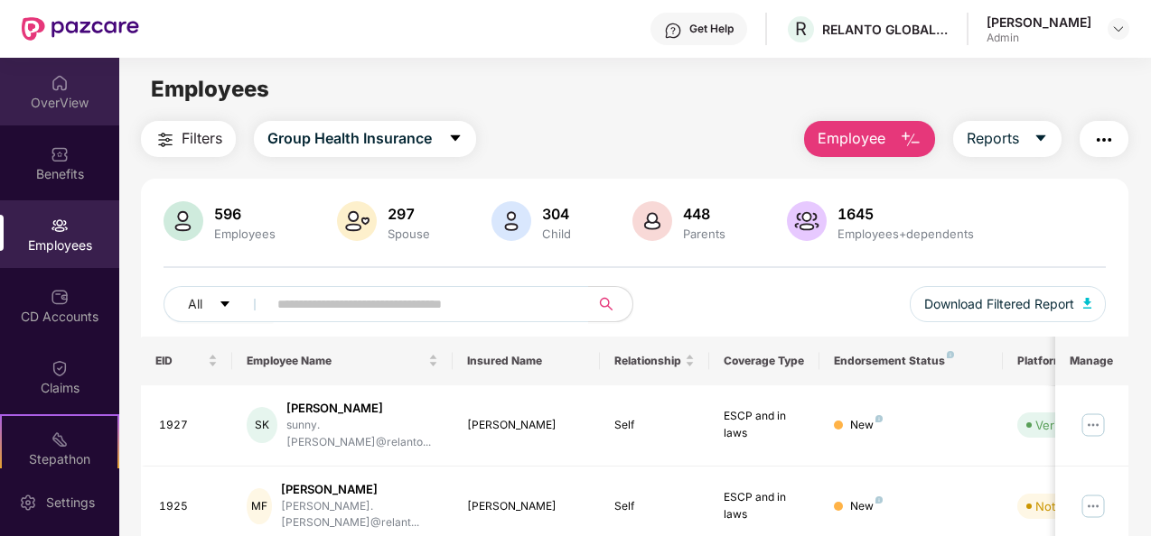
click at [96, 103] on div "OverView" at bounding box center [59, 103] width 119 height 18
